Goal: Find specific page/section: Find specific page/section

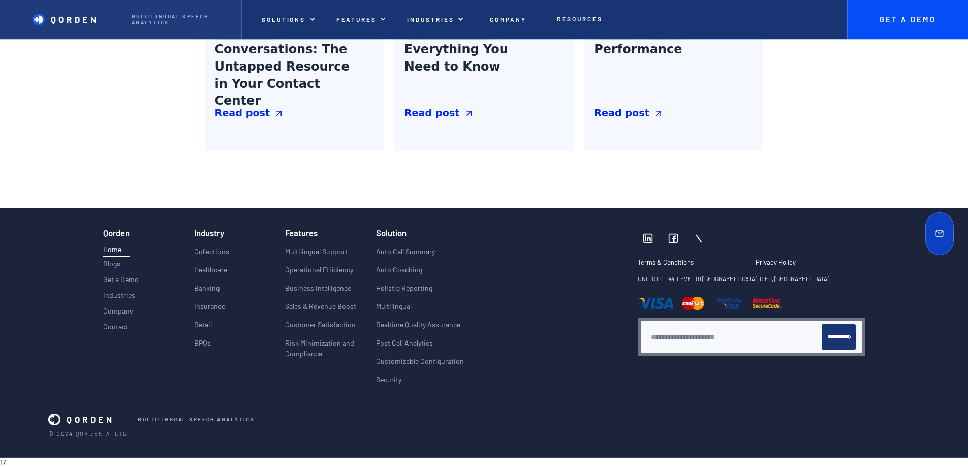
scroll to position [4747, 0]
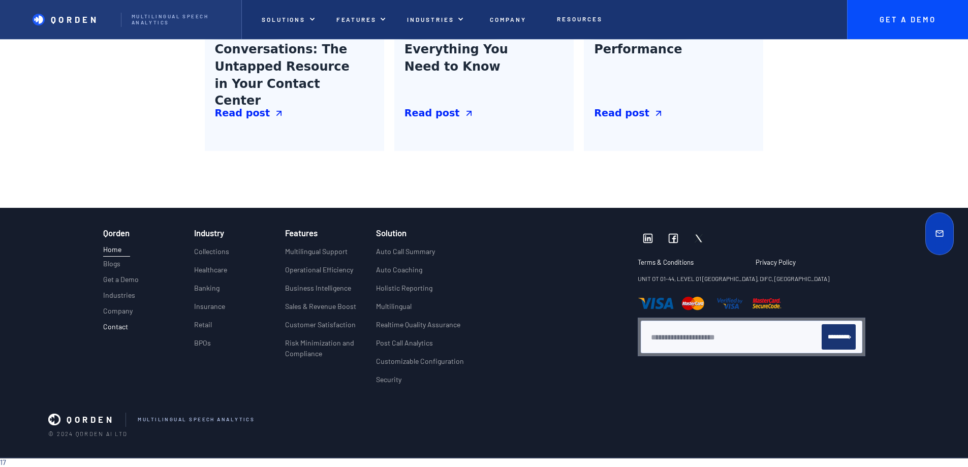
click at [103, 323] on link "Contact" at bounding box center [115, 329] width 25 height 13
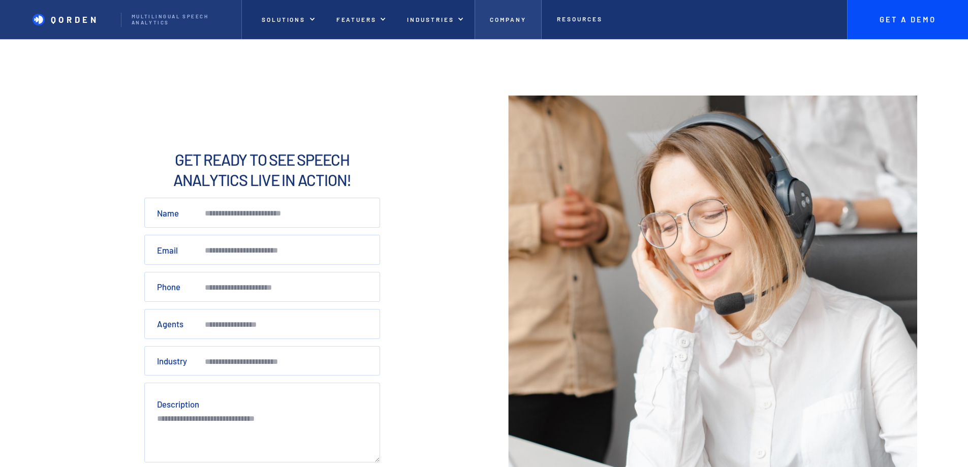
click at [534, 27] on link "Company" at bounding box center [508, 19] width 67 height 39
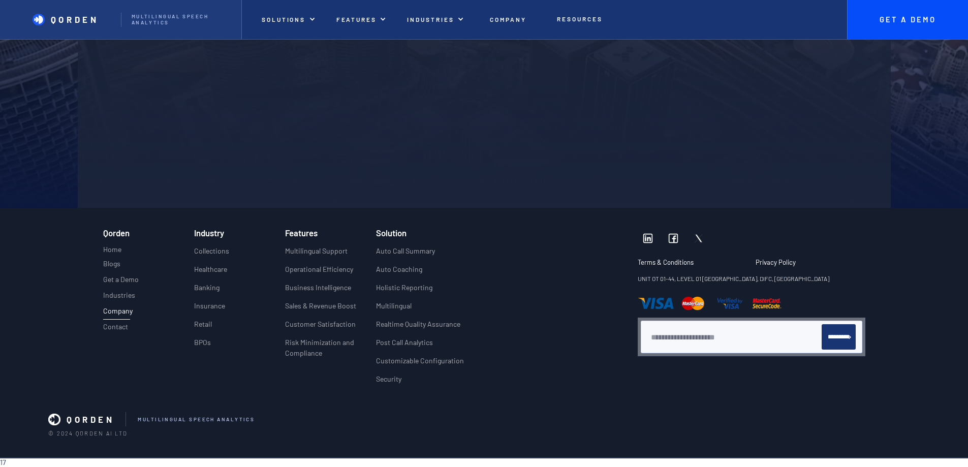
scroll to position [2452, 0]
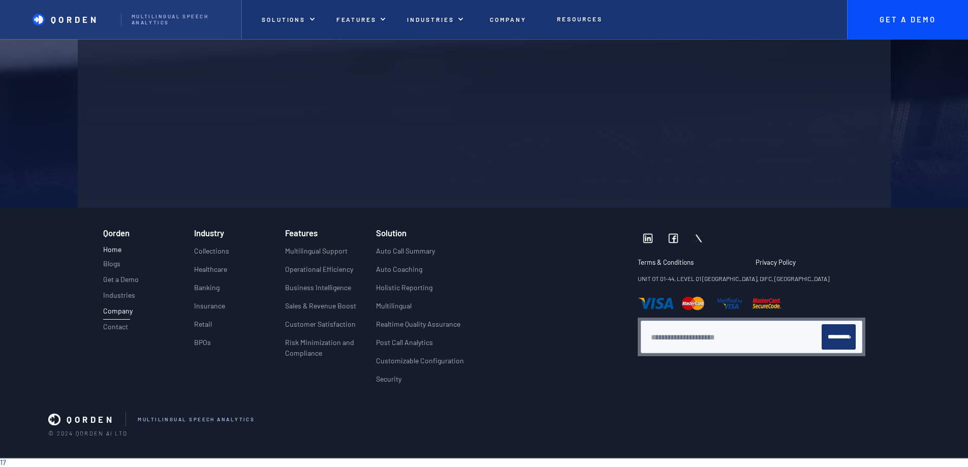
click at [103, 244] on p "Home" at bounding box center [112, 249] width 18 height 11
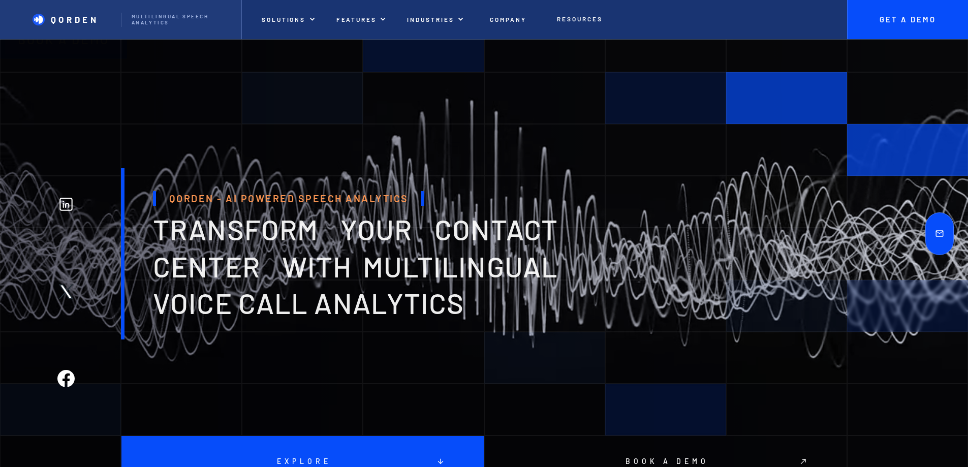
click at [935, 233] on img at bounding box center [939, 233] width 9 height 9
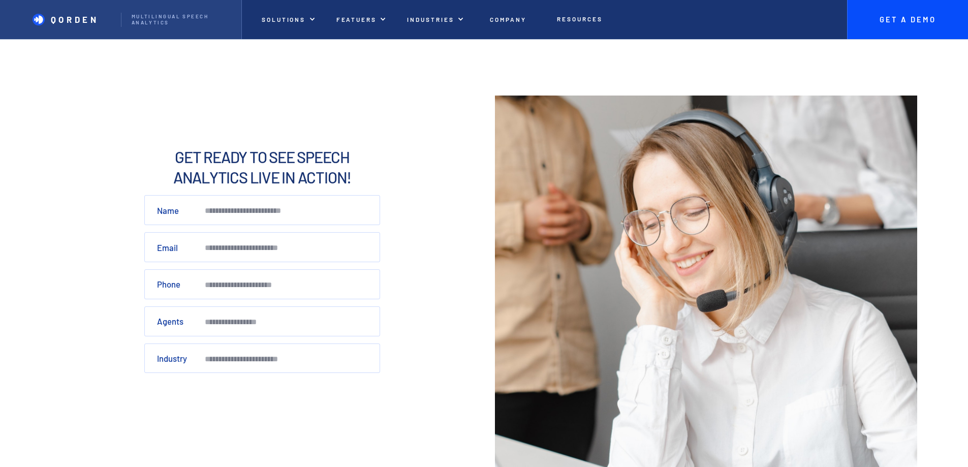
click at [57, 21] on p "QORDEN" at bounding box center [75, 19] width 48 height 10
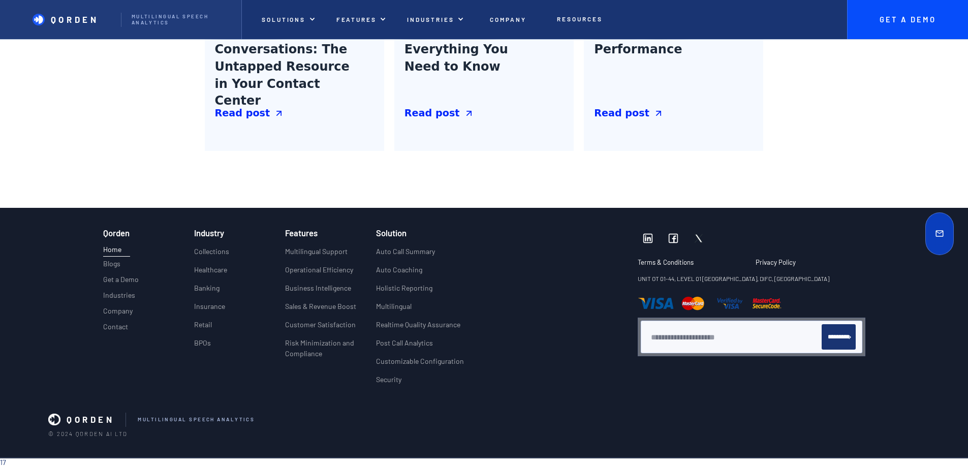
scroll to position [4747, 0]
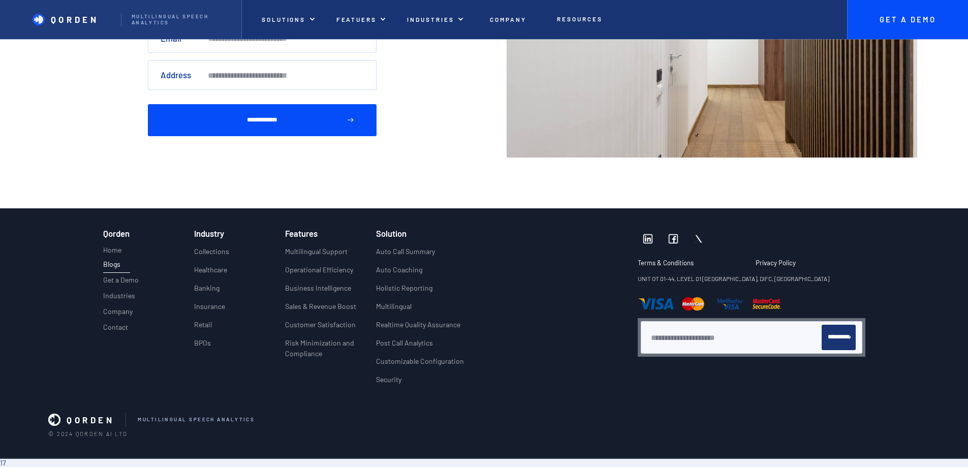
scroll to position [3191, 0]
click at [103, 323] on p "Contact" at bounding box center [115, 327] width 25 height 9
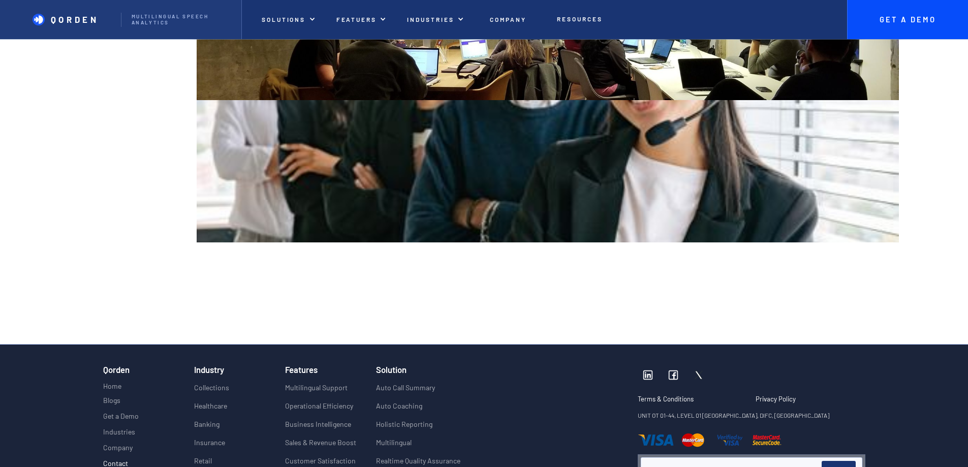
scroll to position [1411, 0]
